Goal: Find contact information

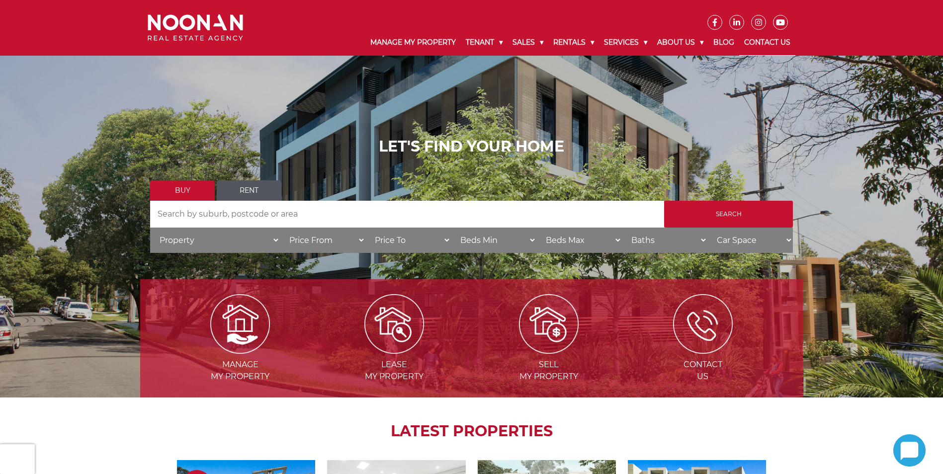
click at [751, 37] on link "Contact Us" at bounding box center [767, 43] width 56 height 26
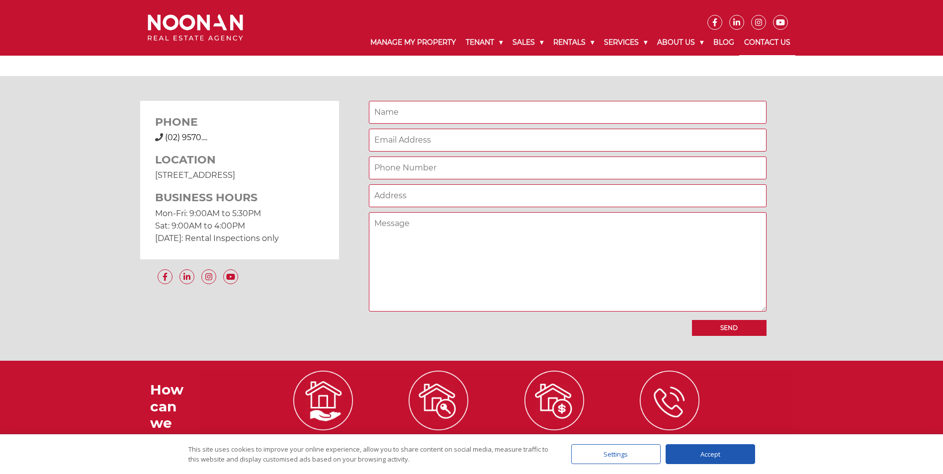
scroll to position [904, 0]
